Goal: Complete application form

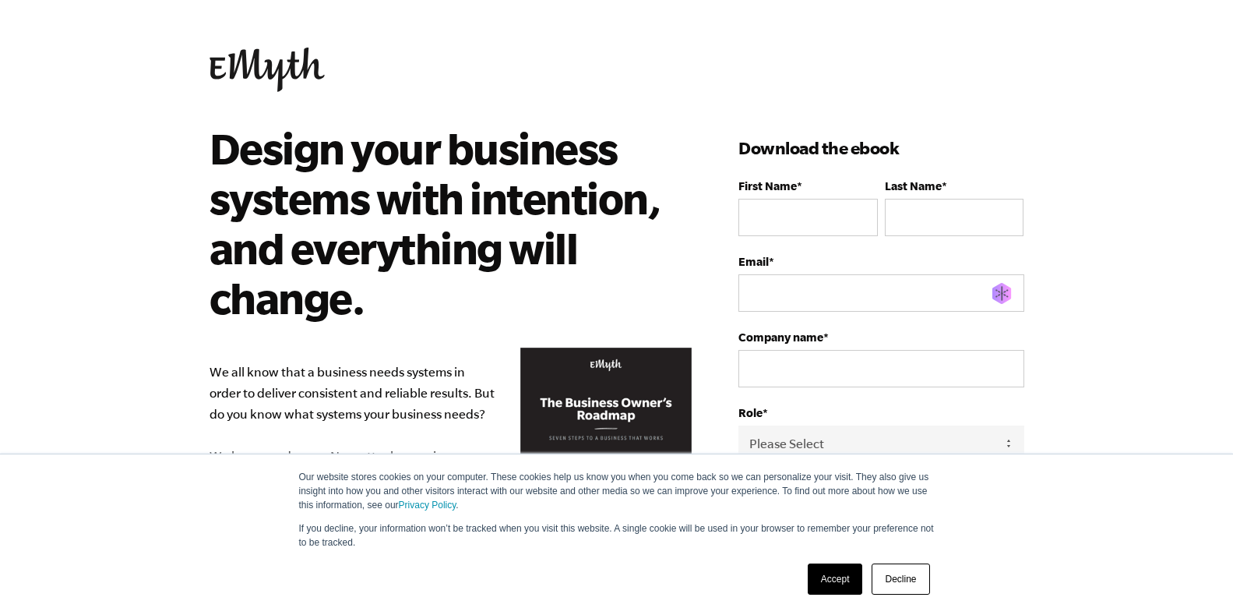
type input "[PERSON_NAME]"
type input "[EMAIL_ADDRESS][DOMAIN_NAME]"
type input "MNS"
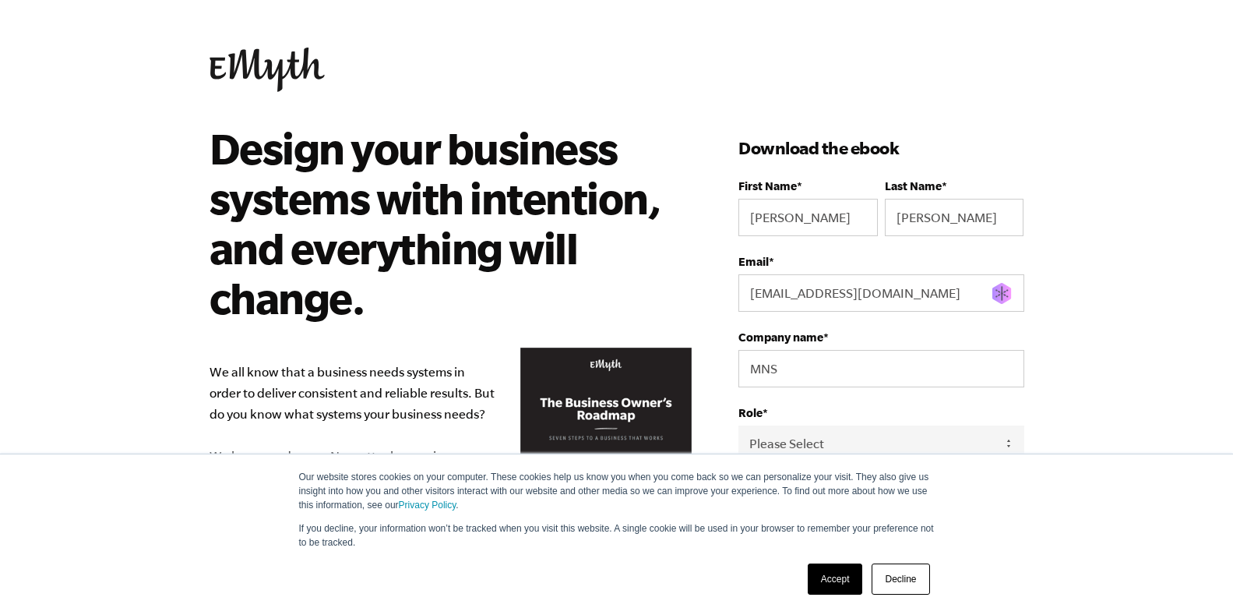
type input "2155602640"
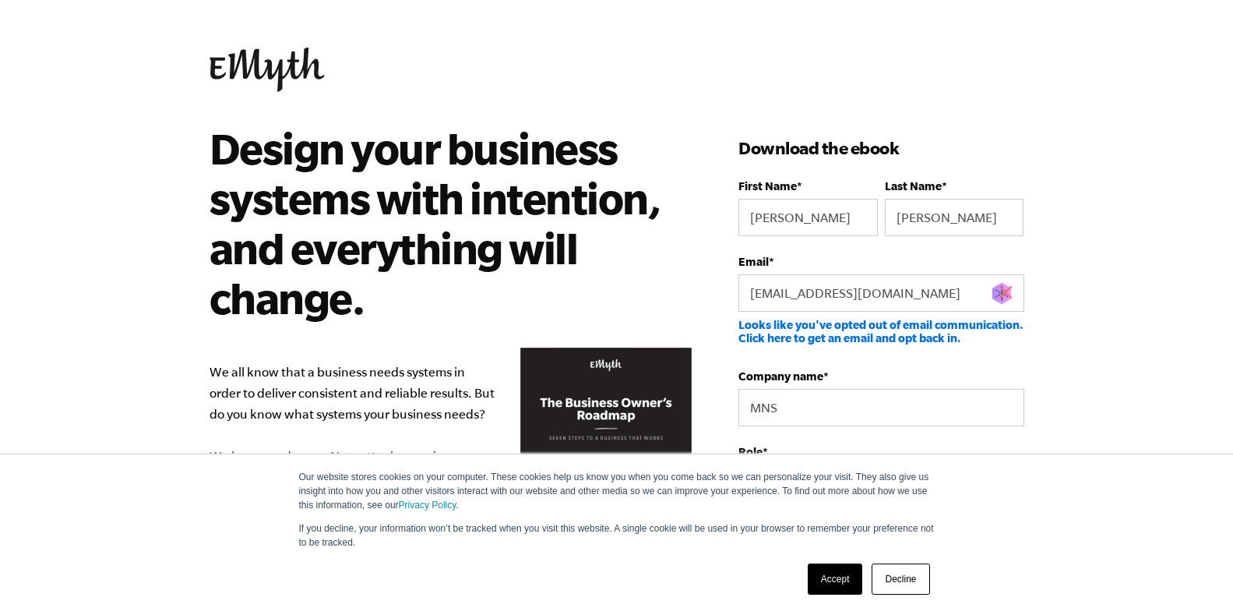
click at [781, 369] on label "Company name *" at bounding box center [880, 375] width 285 height 13
click at [781, 389] on input "MNS" at bounding box center [880, 407] width 285 height 37
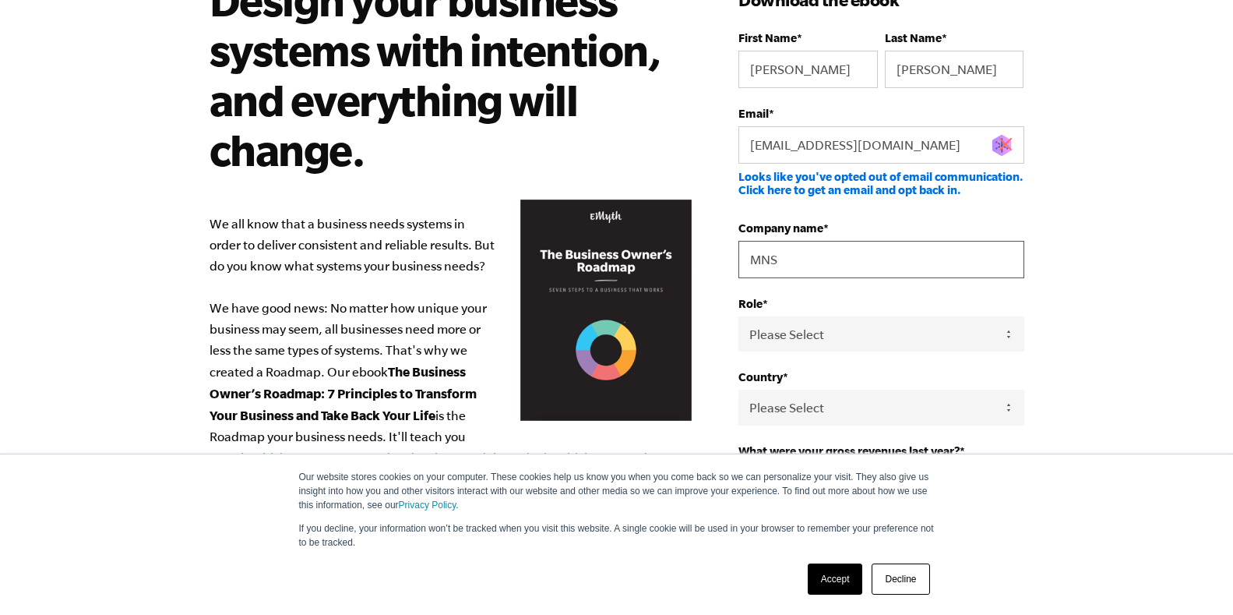
scroll to position [159, 0]
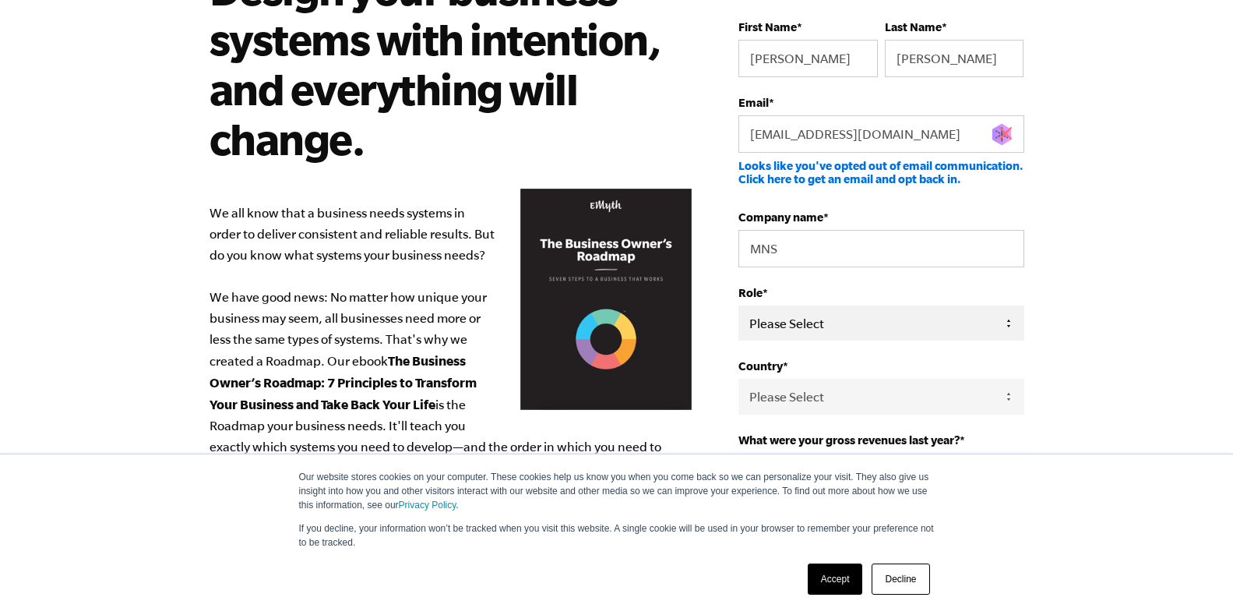
click at [738, 305] on select "Please Select Owner Partner / Co-Owner Executive Employee / Other" at bounding box center [880, 322] width 285 height 35
select select "Executive"
click option "Executive" at bounding box center [0, 0] width 0 height 0
click at [738, 379] on select "Please Select [GEOGRAPHIC_DATA] [GEOGRAPHIC_DATA] [GEOGRAPHIC_DATA] [GEOGRAPHIC…" at bounding box center [880, 396] width 285 height 35
select select "[GEOGRAPHIC_DATA]"
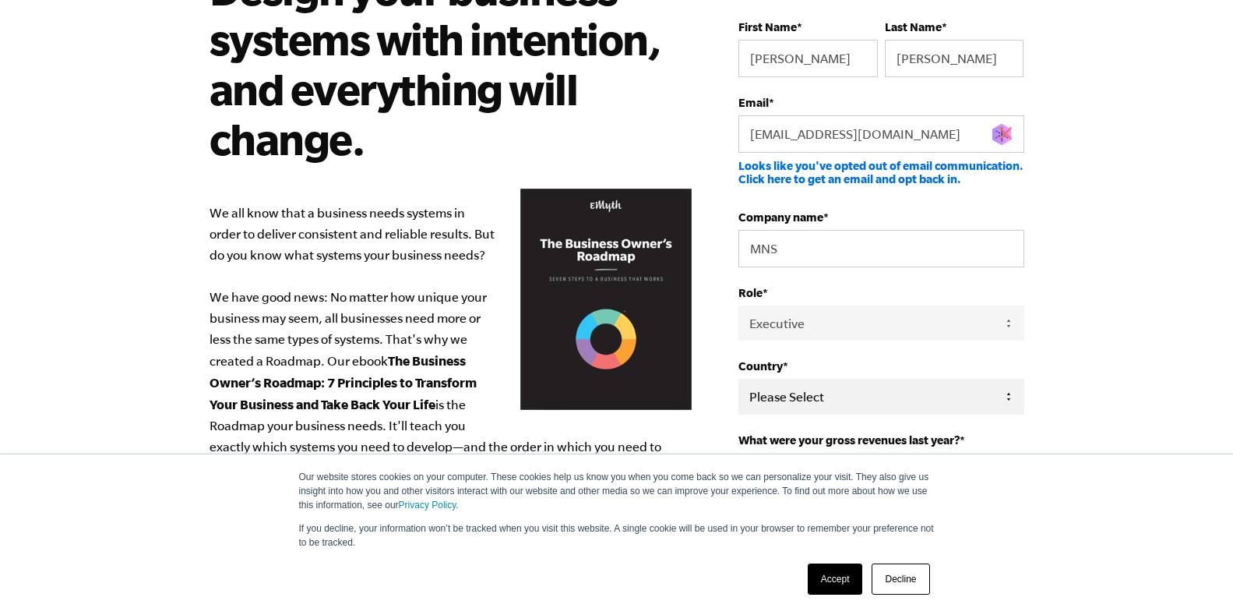
click option "[GEOGRAPHIC_DATA]" at bounding box center [0, 0] width 0 height 0
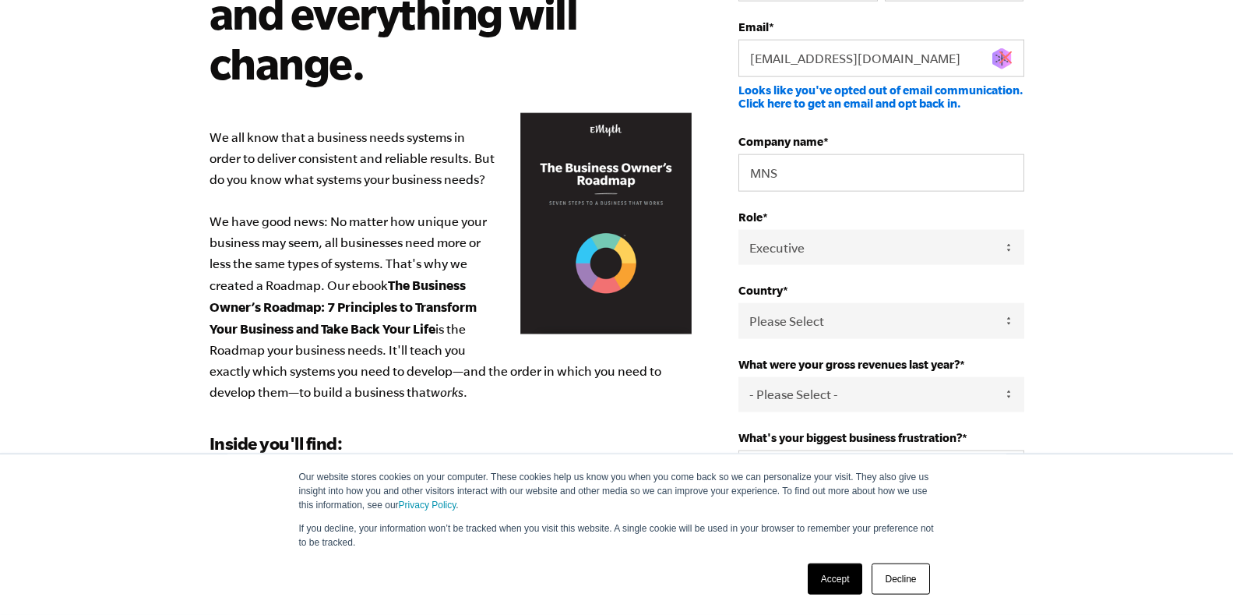
scroll to position [238, 0]
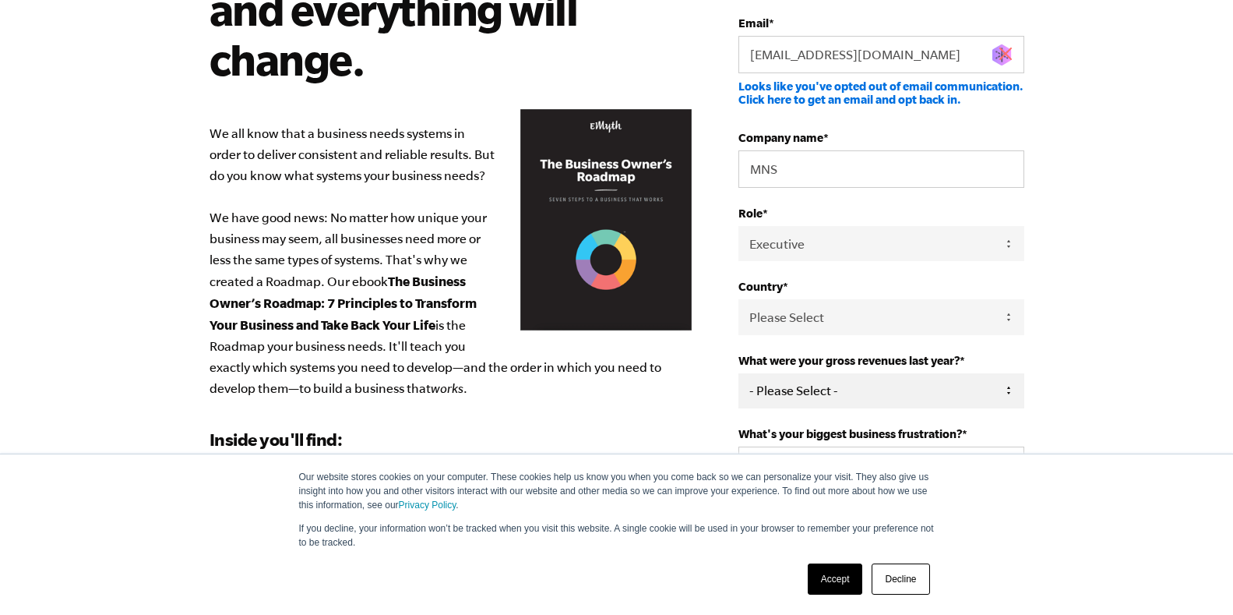
click at [738, 373] on select "- Please Select - 0-75K 76-150K 151-275K 276-500K 501-750K 751-1M 1-2.5M 2.5-5M…" at bounding box center [880, 390] width 285 height 35
select select "1-2.5M"
click option "1-2.5M" at bounding box center [0, 0] width 0 height 0
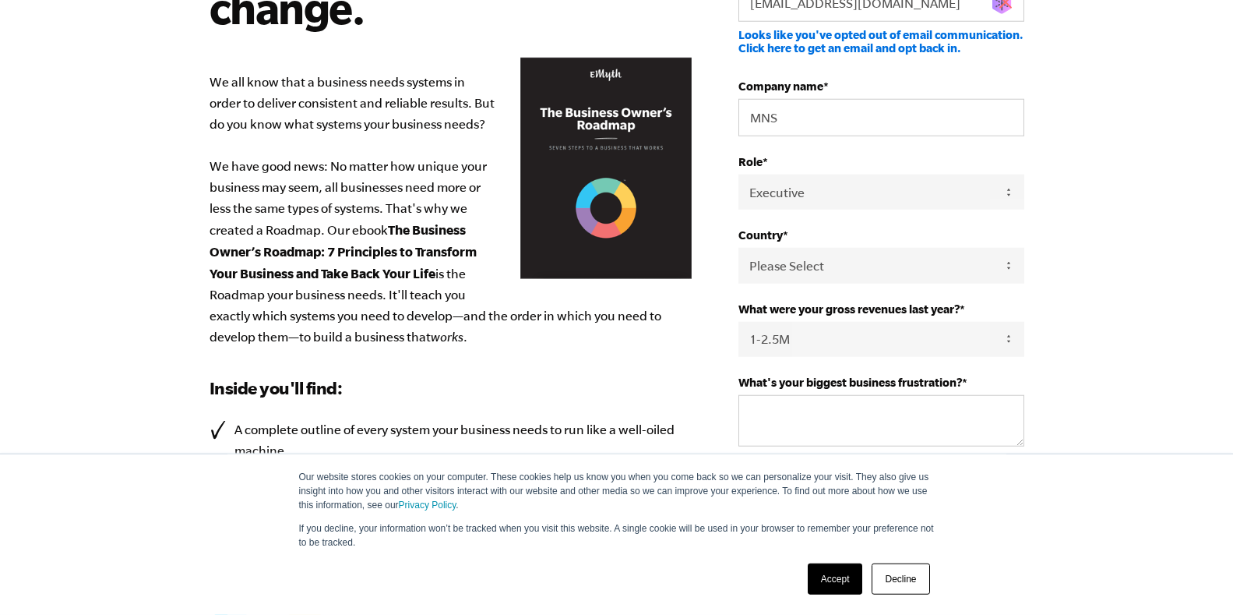
scroll to position [318, 0]
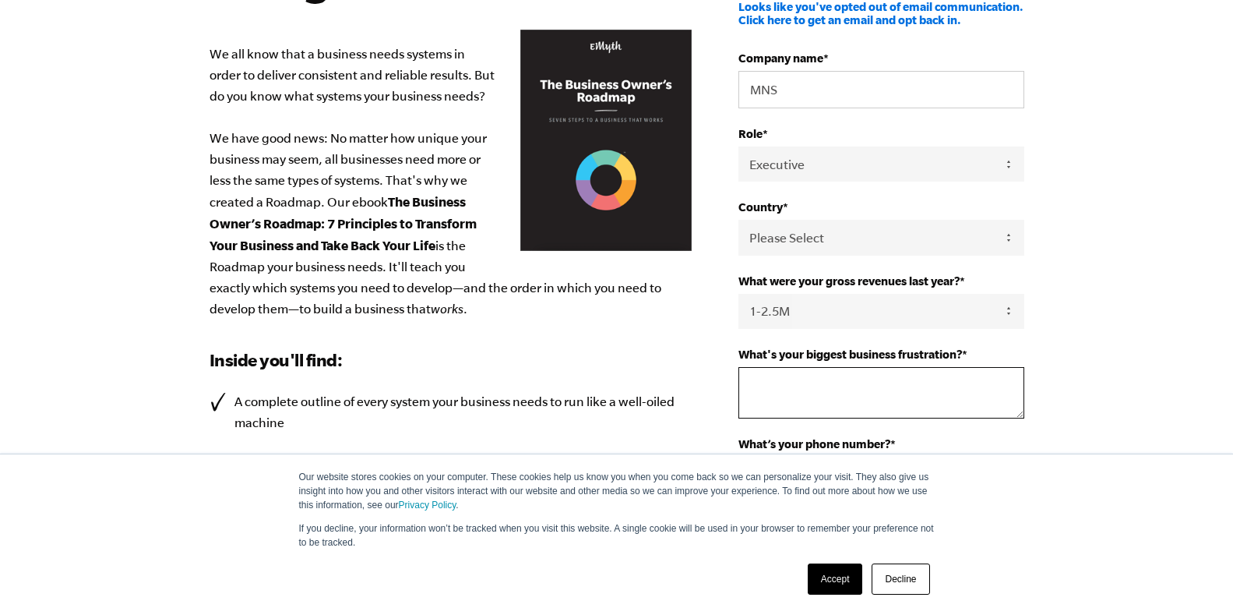
click at [773, 367] on textarea "What's your biggest business frustration? *" at bounding box center [880, 392] width 285 height 51
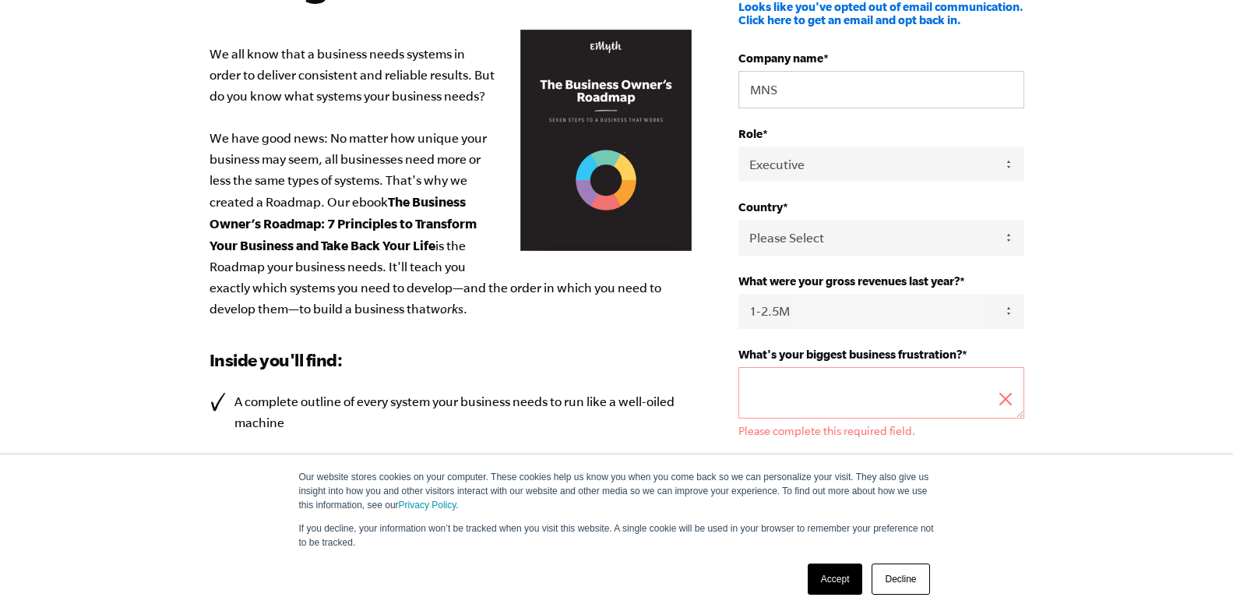
click at [786, 347] on div "What's your biggest business frustration? * Please complete this required field." at bounding box center [880, 392] width 285 height 90
click at [774, 367] on textarea "What's your biggest business frustration? *" at bounding box center [880, 392] width 285 height 51
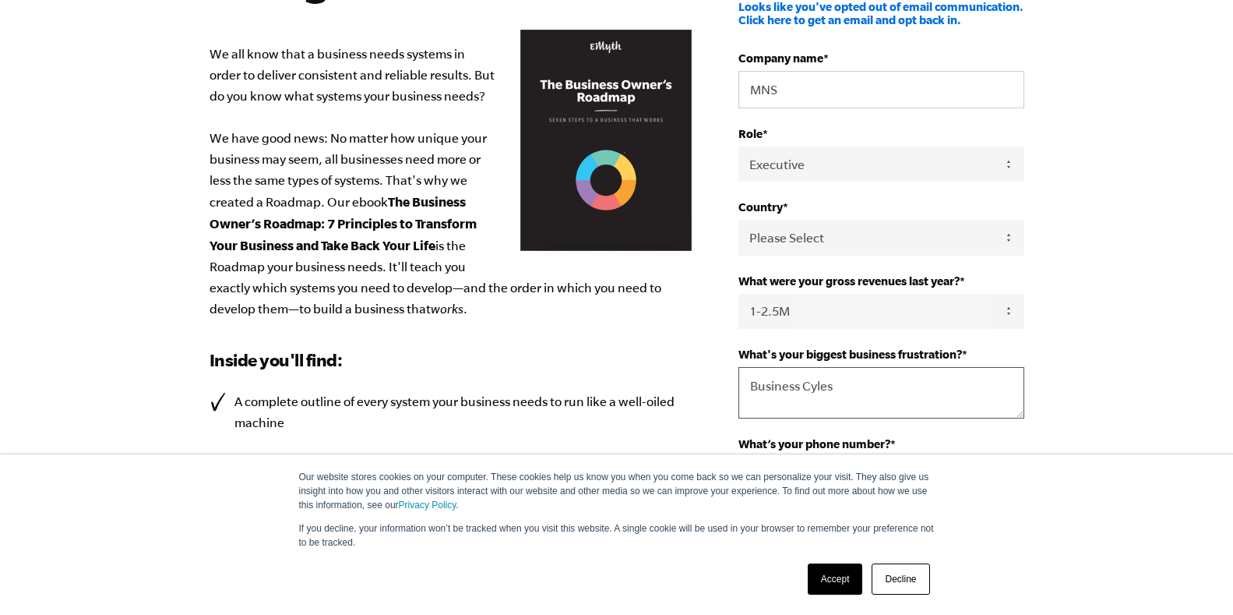
type textarea "Business Cyles"
click at [910, 581] on link "Decline" at bounding box center [901, 578] width 58 height 31
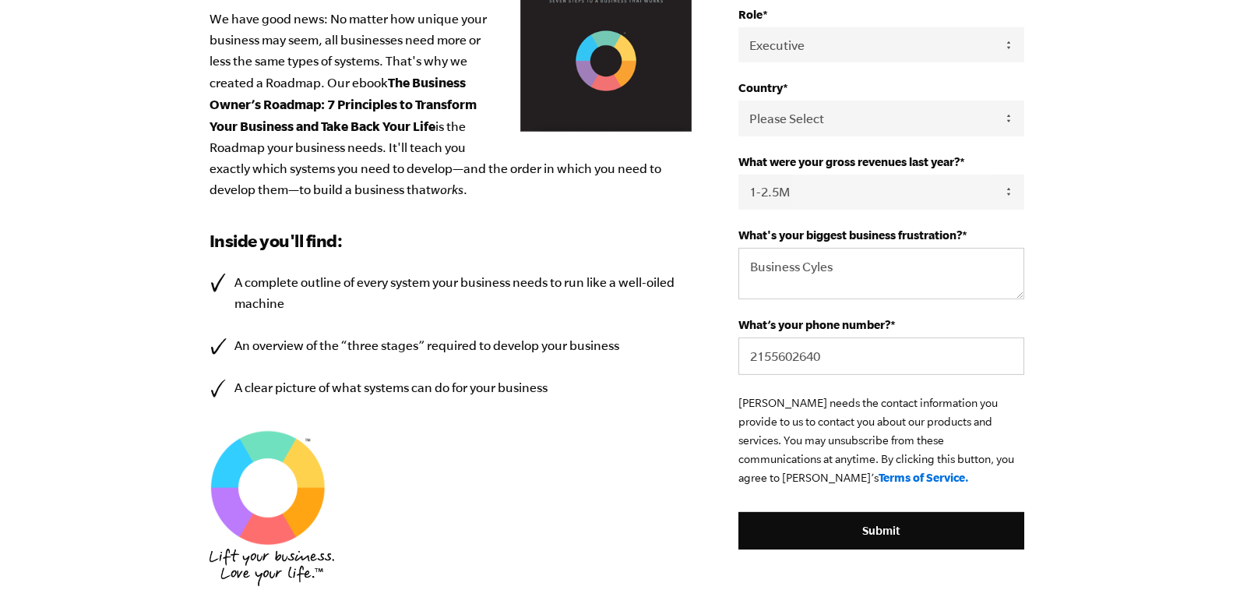
scroll to position [477, 0]
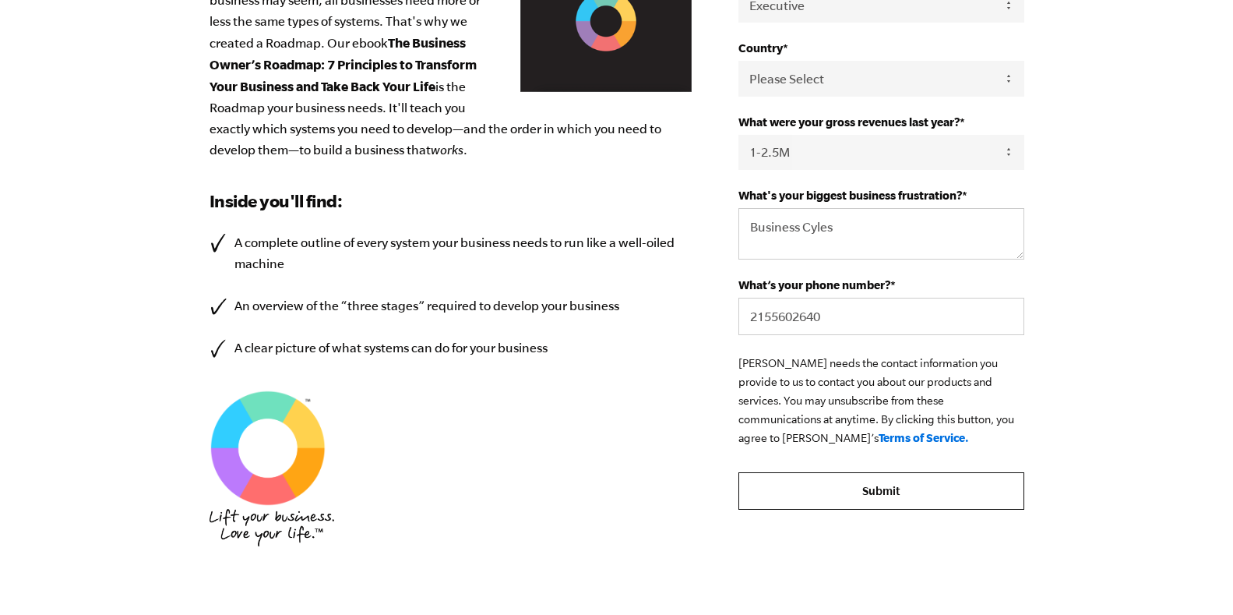
click at [838, 472] on input "Submit" at bounding box center [880, 490] width 285 height 37
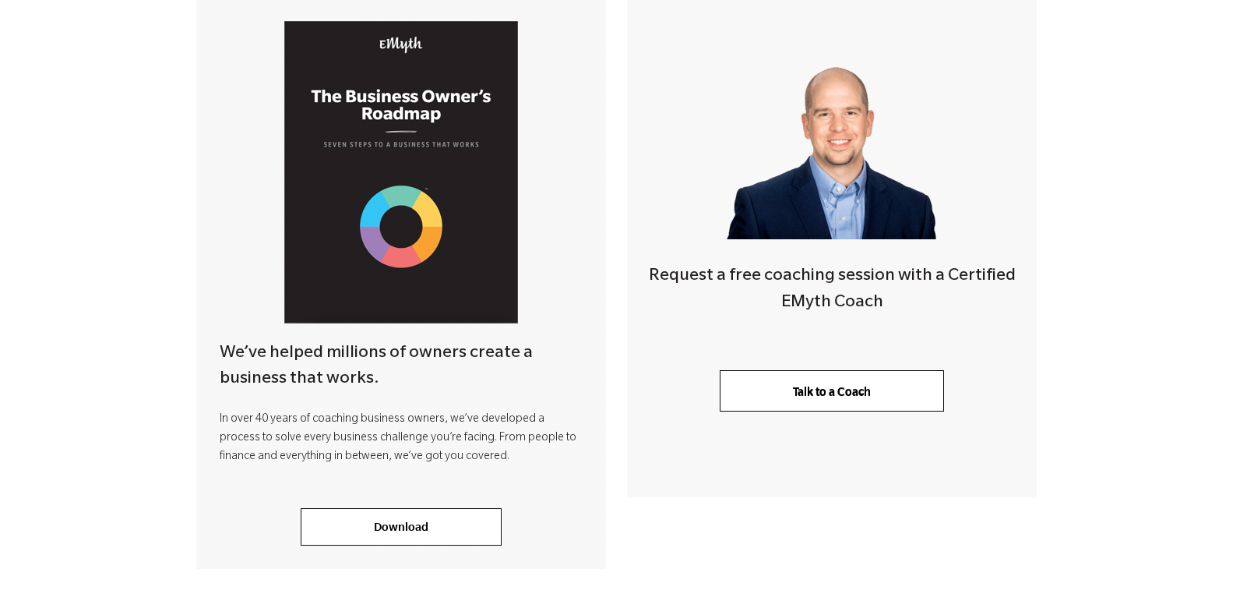
scroll to position [397, 0]
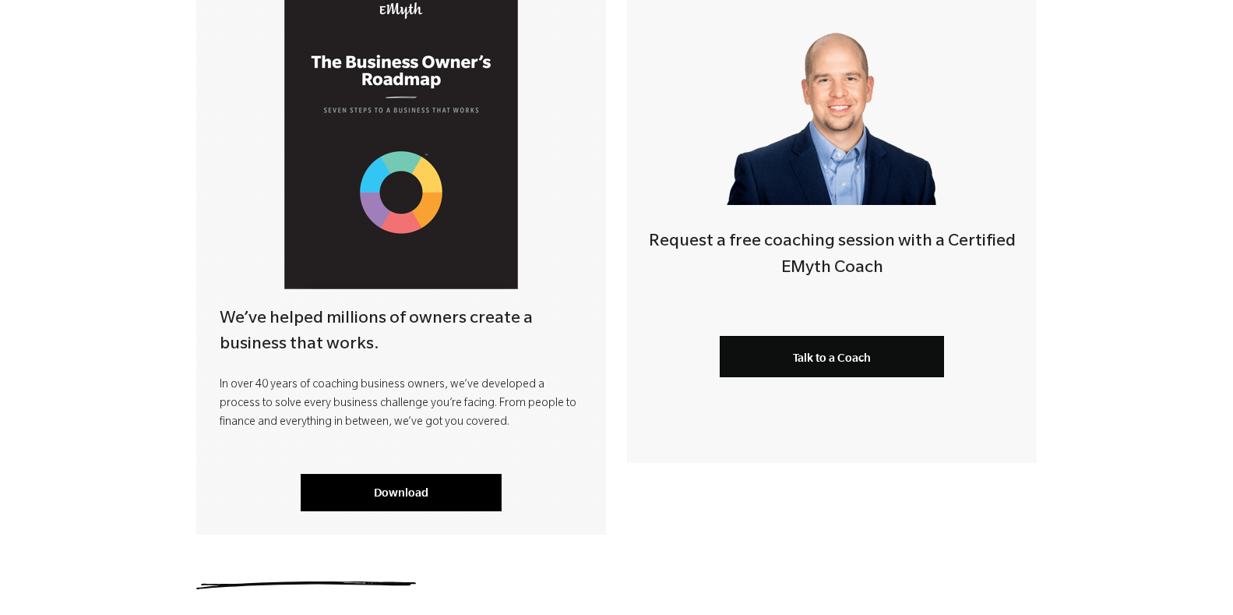
click at [404, 488] on link "Download" at bounding box center [401, 492] width 201 height 37
